Goal: Information Seeking & Learning: Learn about a topic

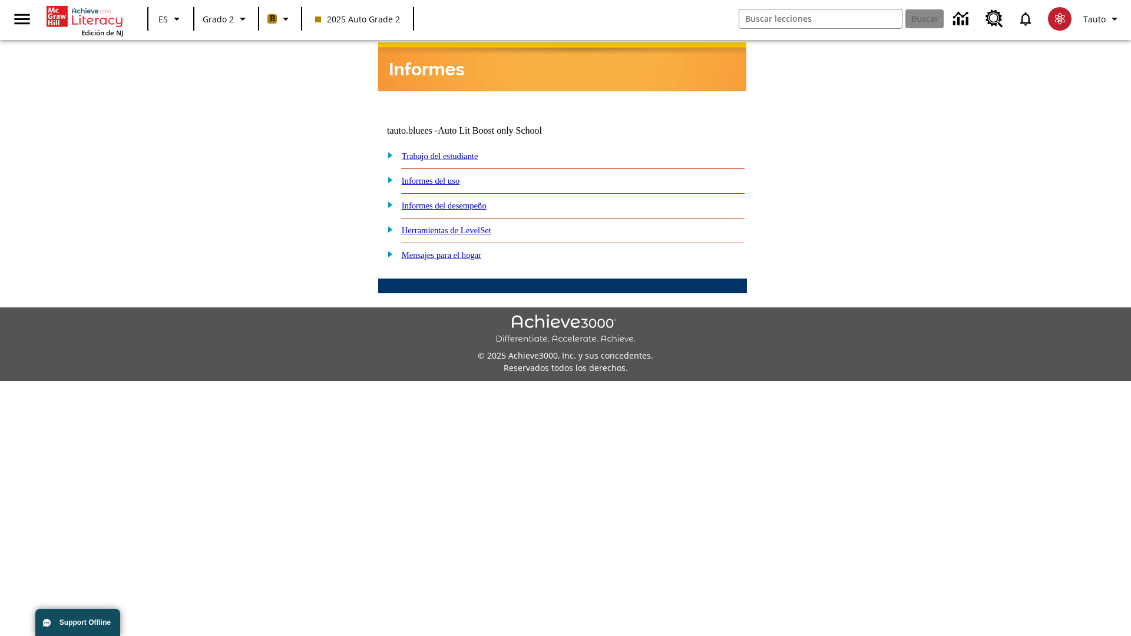
click at [459, 201] on link "Informes del desempeño" at bounding box center [444, 205] width 85 height 9
click at [0, 0] on link "¿Cómo se están desempeñando mis estudiantes en las actividades?" at bounding box center [0, 0] width 0 height 0
